Goal: Task Accomplishment & Management: Manage account settings

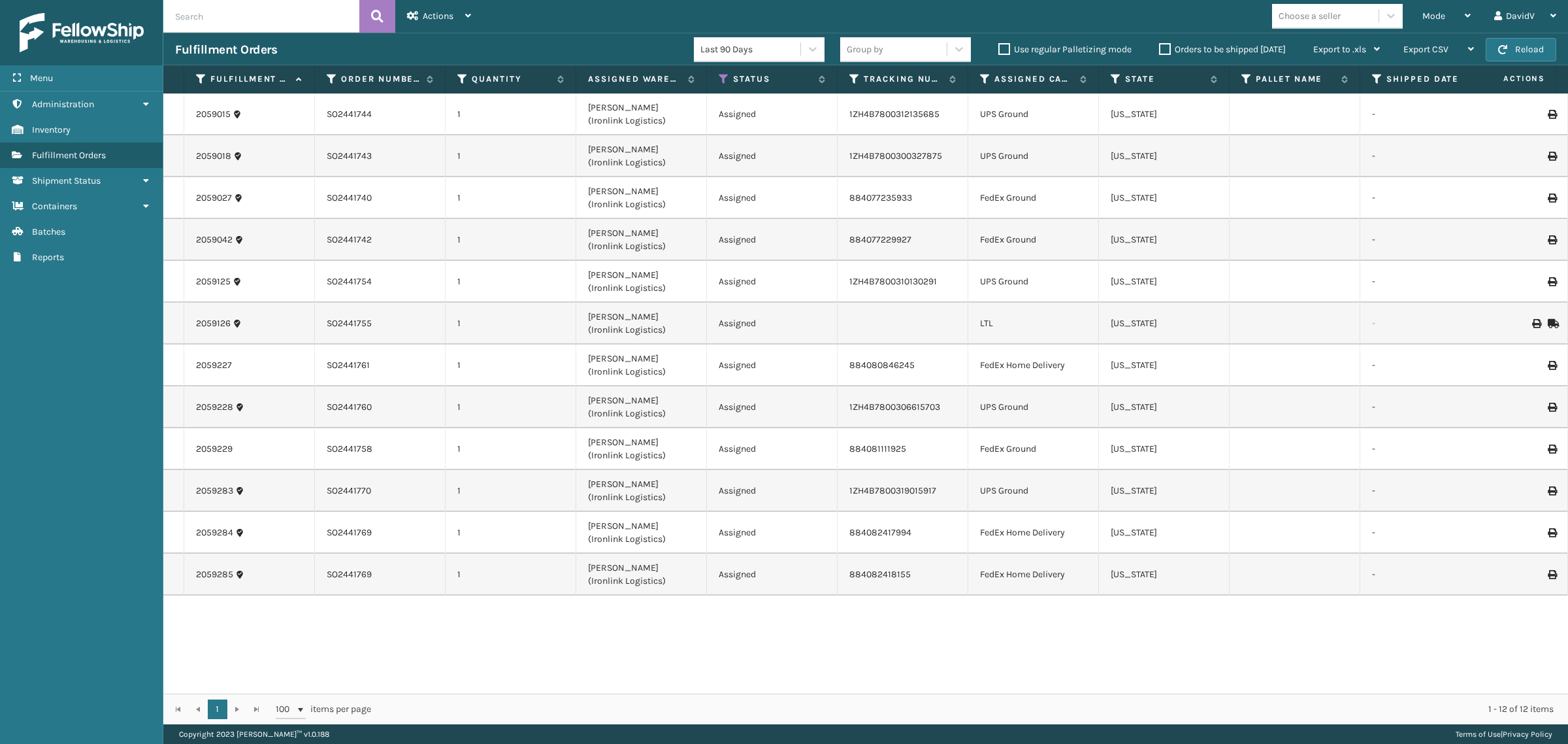
click at [1167, 56] on div "Orders to be shipped [DATE]" at bounding box center [1224, 49] width 154 height 16
click at [1163, 48] on label "Orders to be shipped [DATE]" at bounding box center [1222, 49] width 126 height 11
click at [1160, 48] on input "Orders to be shipped [DATE]" at bounding box center [1159, 46] width 1 height 8
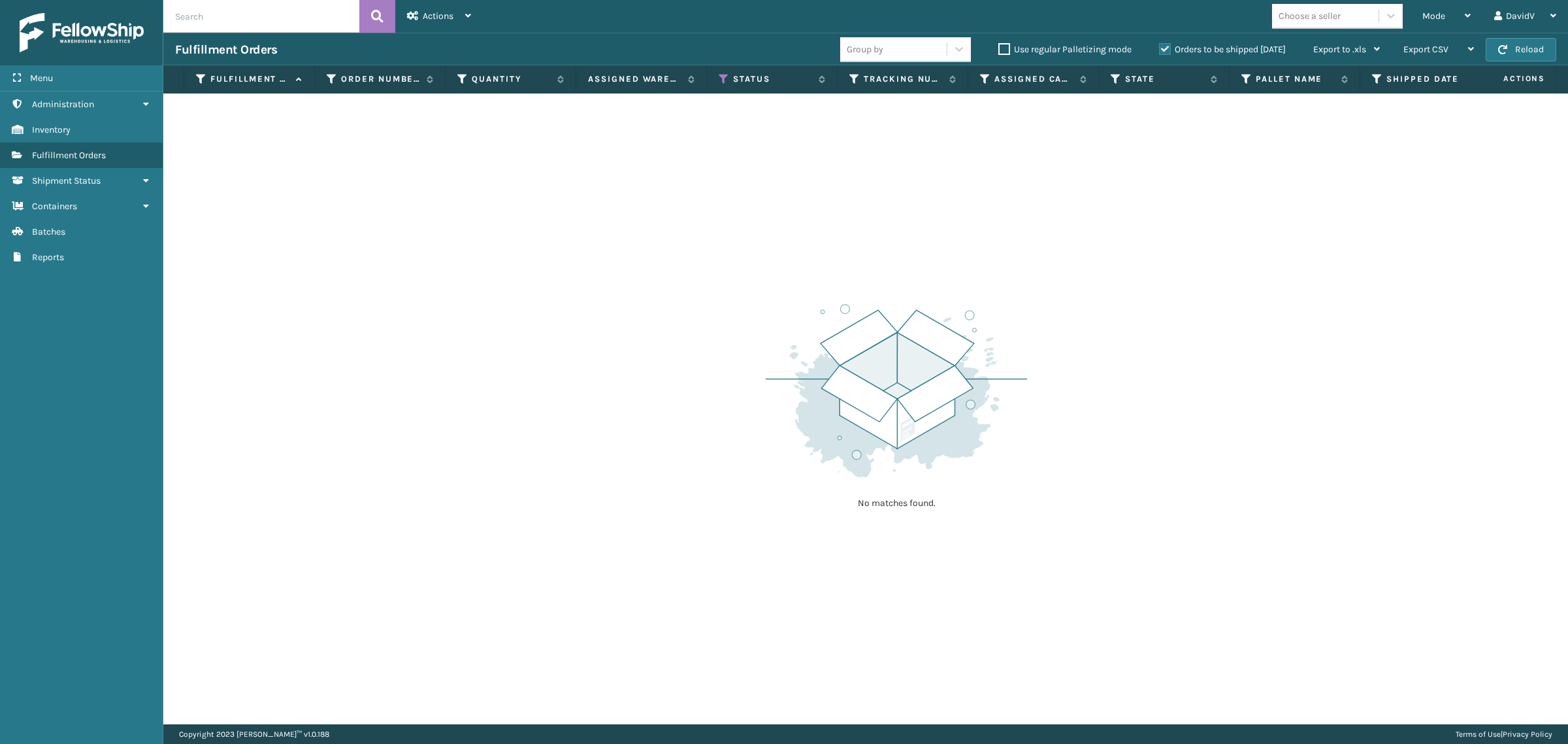
click at [1163, 48] on label "Orders to be shipped [DATE]" at bounding box center [1222, 49] width 126 height 11
click at [1160, 48] on input "Orders to be shipped [DATE]" at bounding box center [1159, 46] width 1 height 8
click at [1163, 48] on label "Orders to be shipped [DATE]" at bounding box center [1222, 49] width 126 height 11
click at [1160, 48] on input "Orders to be shipped [DATE]" at bounding box center [1159, 46] width 1 height 8
click at [1163, 48] on label "Orders to be shipped [DATE]" at bounding box center [1222, 49] width 126 height 11
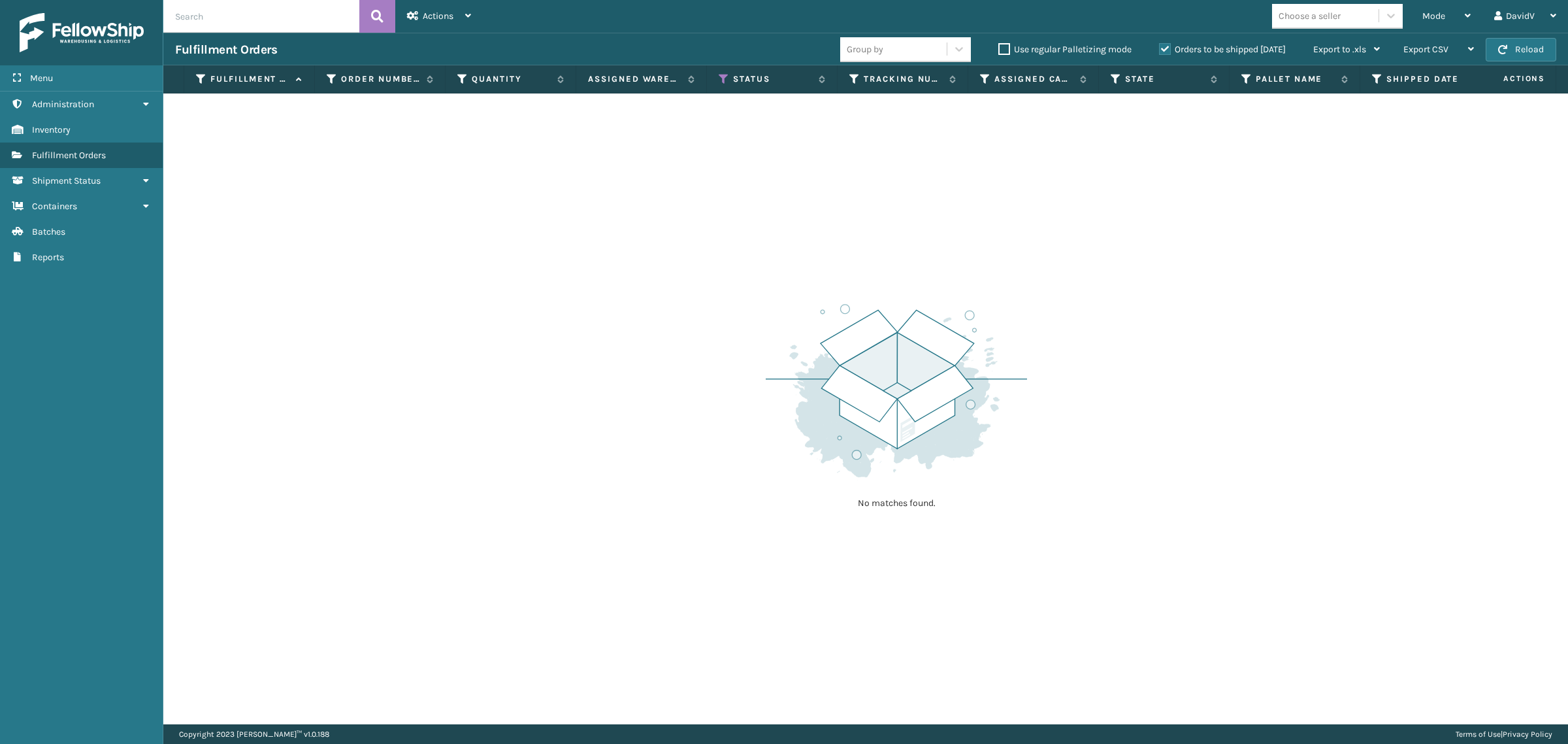
click at [1160, 48] on input "Orders to be shipped [DATE]" at bounding box center [1159, 46] width 1 height 8
click at [1163, 48] on label "Orders to be shipped [DATE]" at bounding box center [1222, 49] width 126 height 11
click at [1160, 48] on input "Orders to be shipped [DATE]" at bounding box center [1159, 46] width 1 height 8
click at [1163, 48] on label "Orders to be shipped [DATE]" at bounding box center [1222, 49] width 126 height 11
click at [1160, 48] on input "Orders to be shipped [DATE]" at bounding box center [1159, 46] width 1 height 8
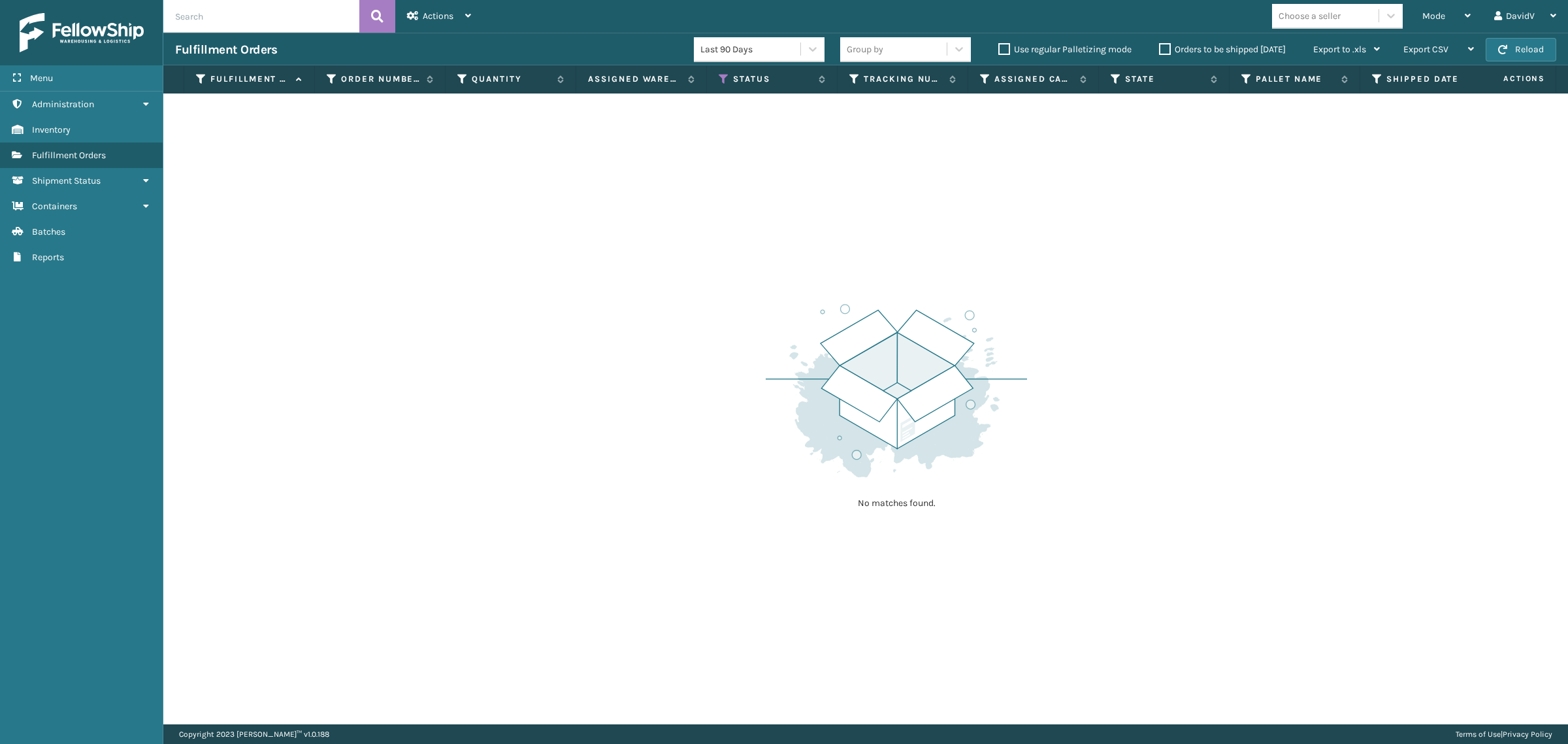
click at [1163, 48] on label "Orders to be shipped [DATE]" at bounding box center [1222, 49] width 126 height 11
click at [1160, 48] on input "Orders to be shipped [DATE]" at bounding box center [1159, 46] width 1 height 8
